Goal: Transaction & Acquisition: Purchase product/service

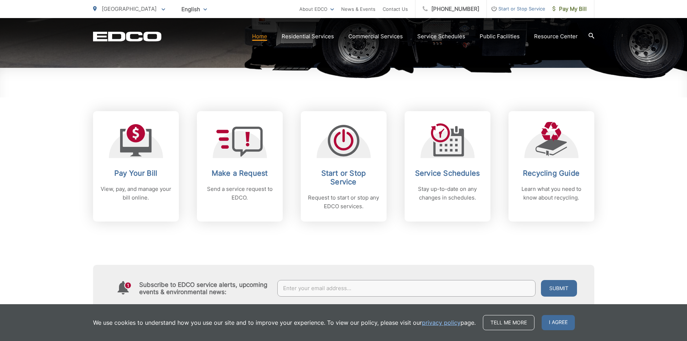
scroll to position [252, 0]
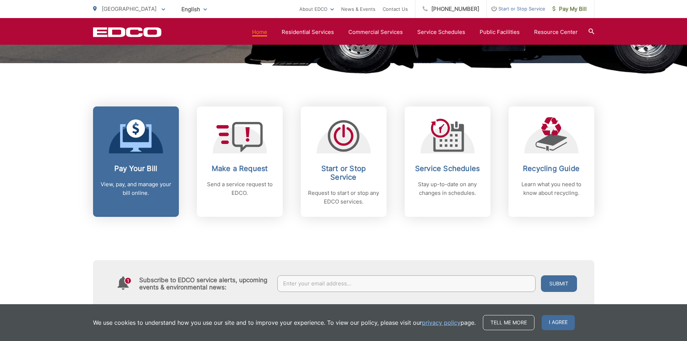
drag, startPoint x: 151, startPoint y: 139, endPoint x: 146, endPoint y: 142, distance: 5.2
click at [150, 139] on icon at bounding box center [135, 137] width 31 height 27
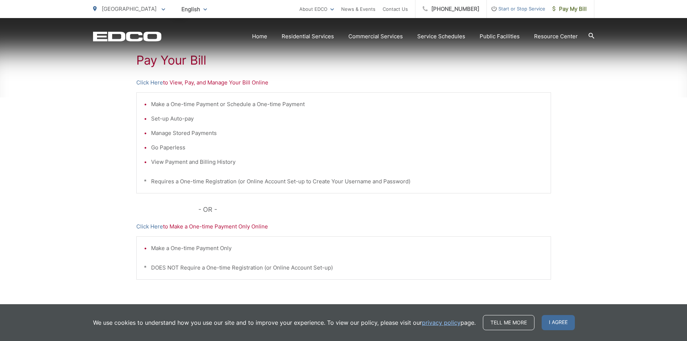
scroll to position [172, 0]
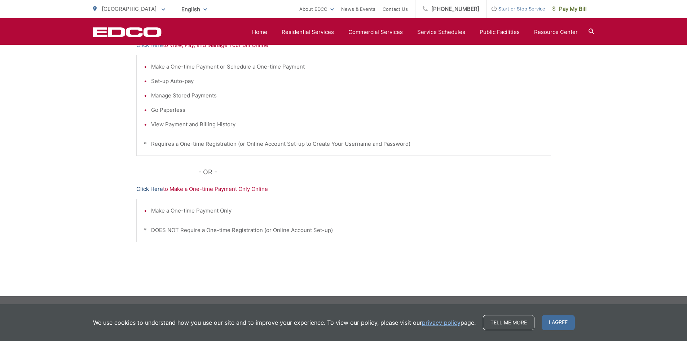
click at [145, 190] on link "Click Here" at bounding box center [149, 189] width 27 height 9
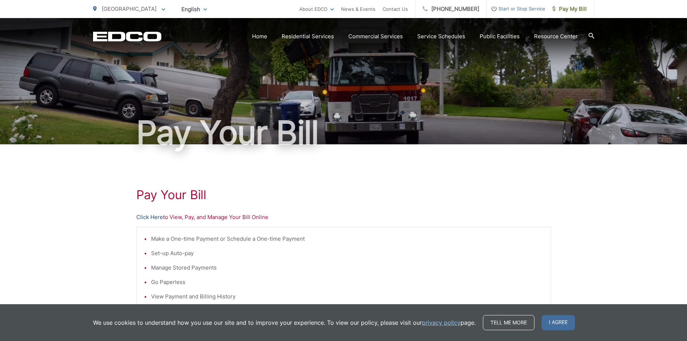
click at [151, 216] on link "Click Here" at bounding box center [149, 217] width 27 height 9
